Goal: Information Seeking & Learning: Learn about a topic

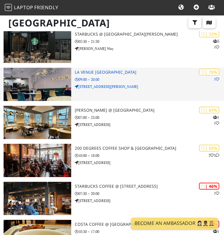
scroll to position [149, 0]
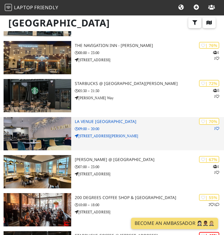
click at [130, 133] on div "| 70% 1 La Venue Coffee House 09:00 – 20:00 1-5 Westley Road" at bounding box center [149, 133] width 149 height 33
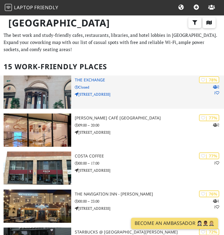
click at [131, 94] on p "3 Centenary Square" at bounding box center [149, 95] width 149 height 6
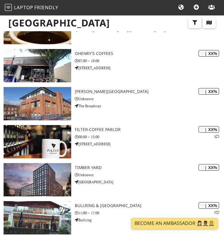
scroll to position [446, 0]
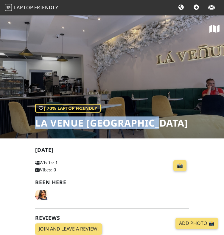
drag, startPoint x: 160, startPoint y: 126, endPoint x: 31, endPoint y: 124, distance: 128.9
click at [31, 124] on div "| 70% Laptop Friendly La Venue Coffee House" at bounding box center [112, 77] width 224 height 124
copy h1 "La Venue [GEOGRAPHIC_DATA]"
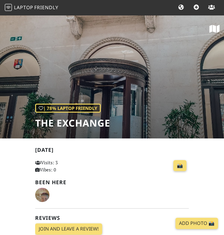
click at [103, 123] on h1 "The Exchange" at bounding box center [72, 123] width 75 height 11
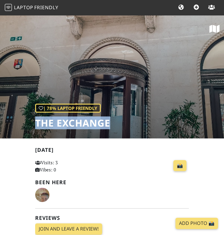
drag, startPoint x: 109, startPoint y: 125, endPoint x: 37, endPoint y: 118, distance: 72.7
click at [37, 118] on h1 "The Exchange" at bounding box center [72, 123] width 75 height 11
copy h1 "The Exchange"
